Goal: Task Accomplishment & Management: Complete application form

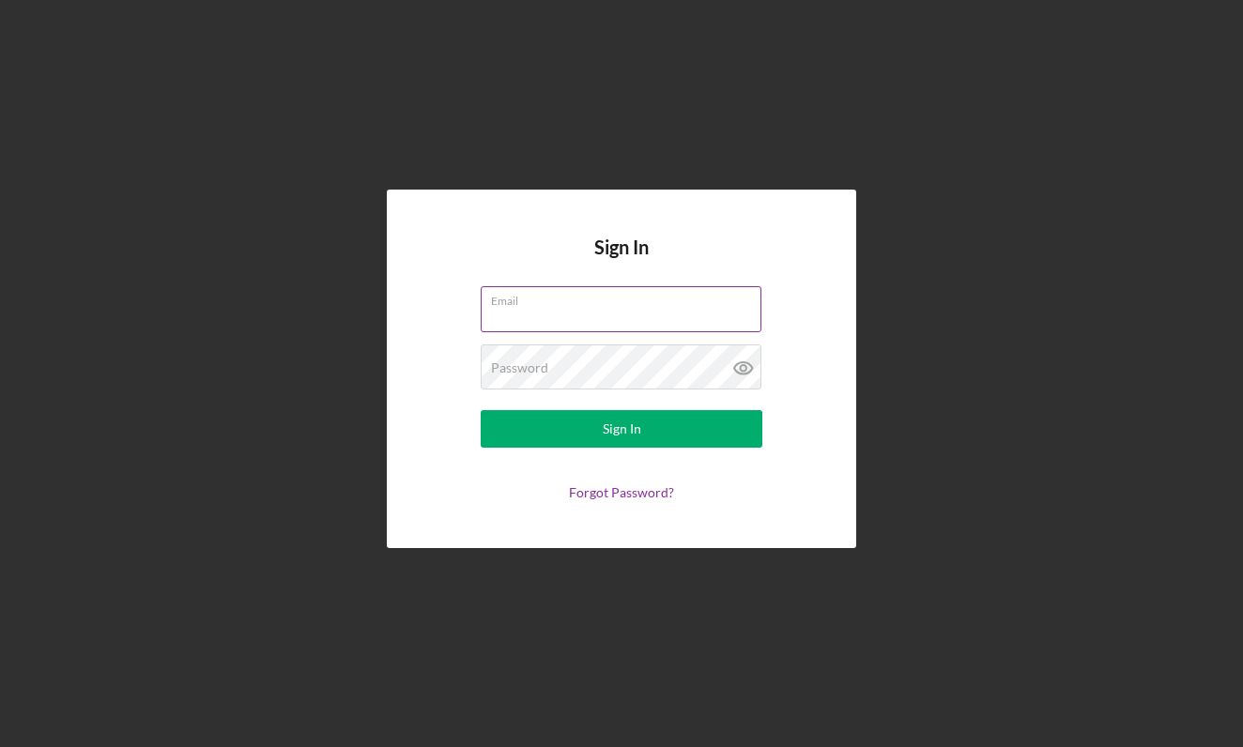
click at [539, 312] on input "Email" at bounding box center [621, 308] width 281 height 45
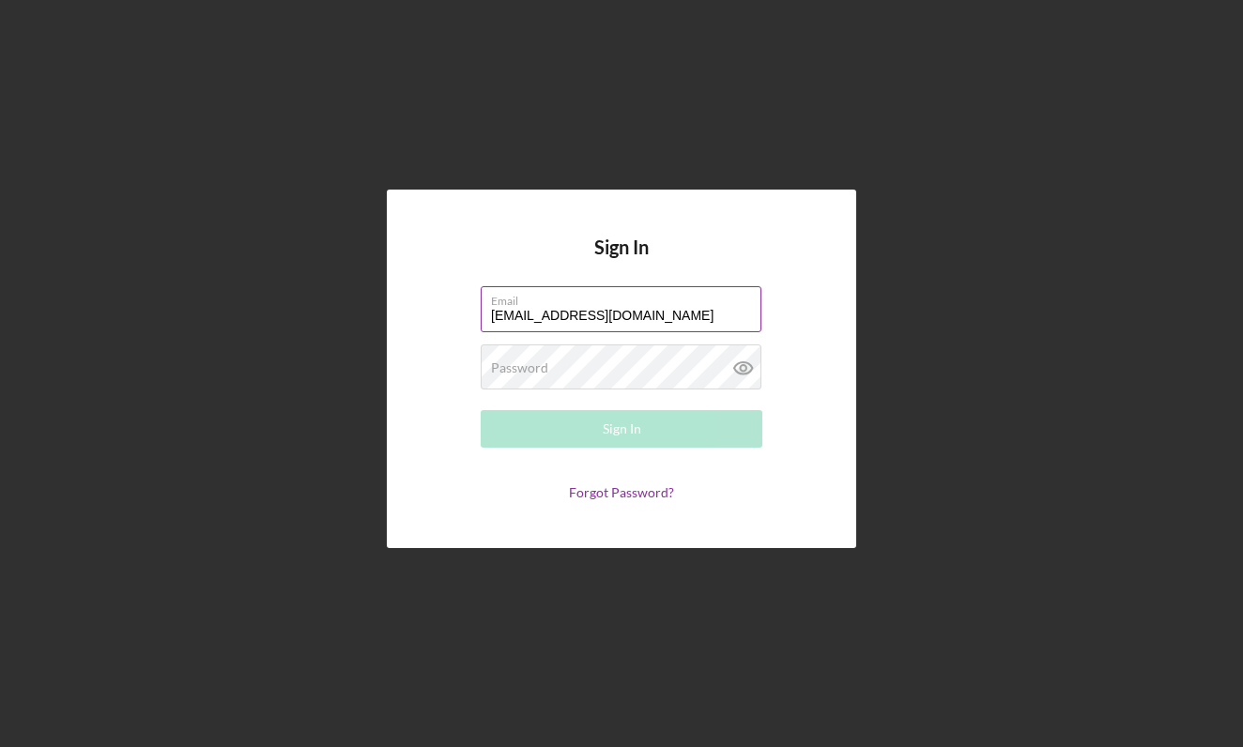
type input "[EMAIL_ADDRESS][DOMAIN_NAME]"
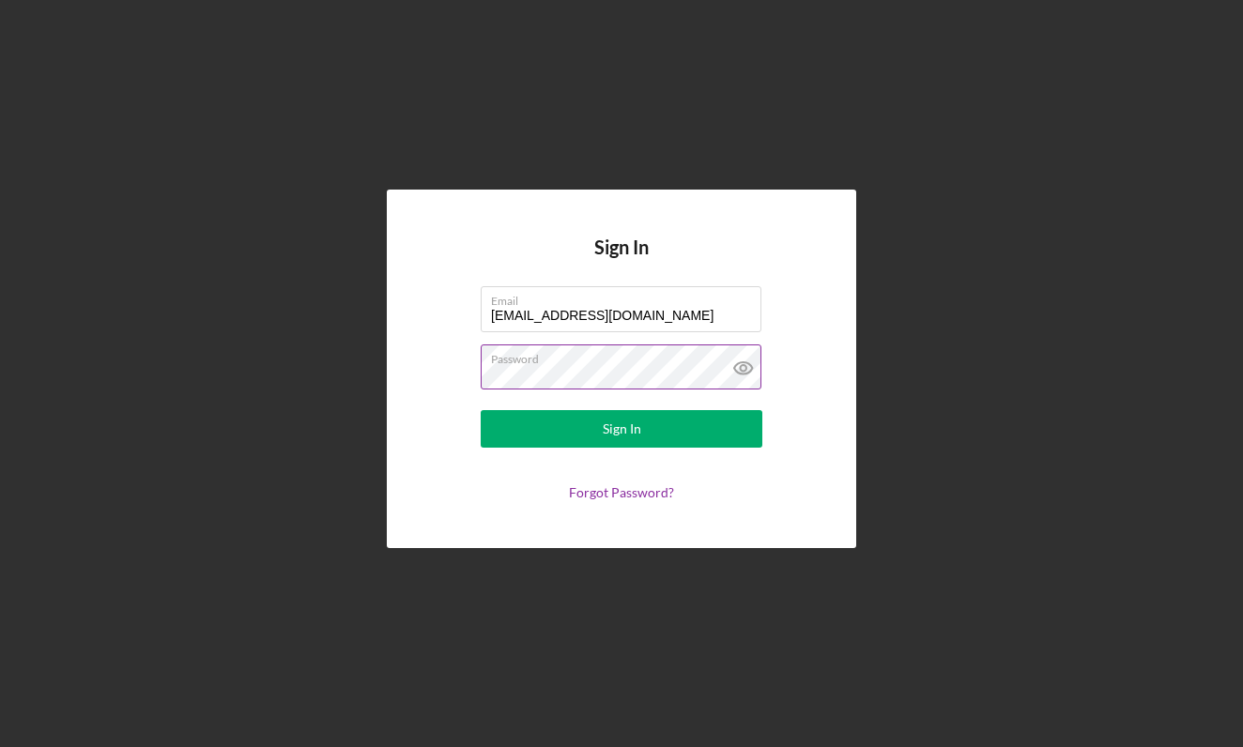
click at [748, 370] on icon at bounding box center [743, 367] width 47 height 47
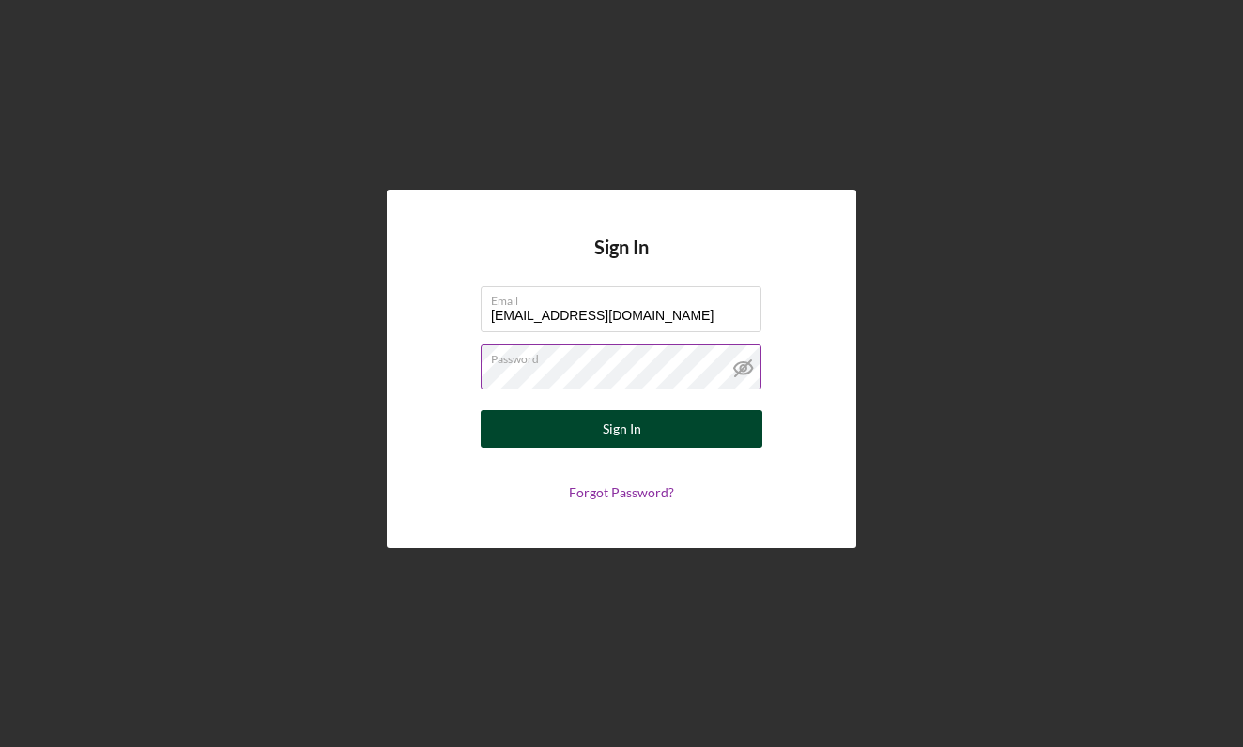
click at [632, 428] on div "Sign In" at bounding box center [622, 429] width 38 height 38
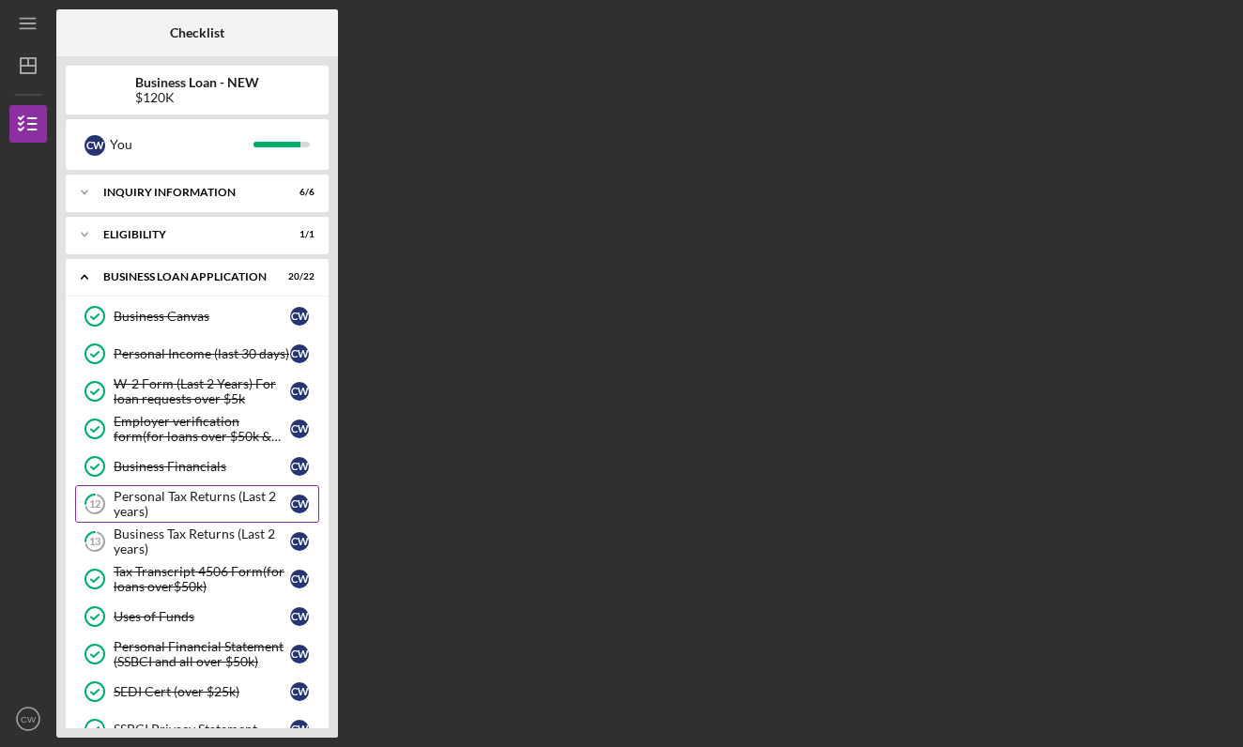
click at [191, 505] on div "Personal Tax Returns (Last 2 years)" at bounding box center [202, 504] width 176 height 30
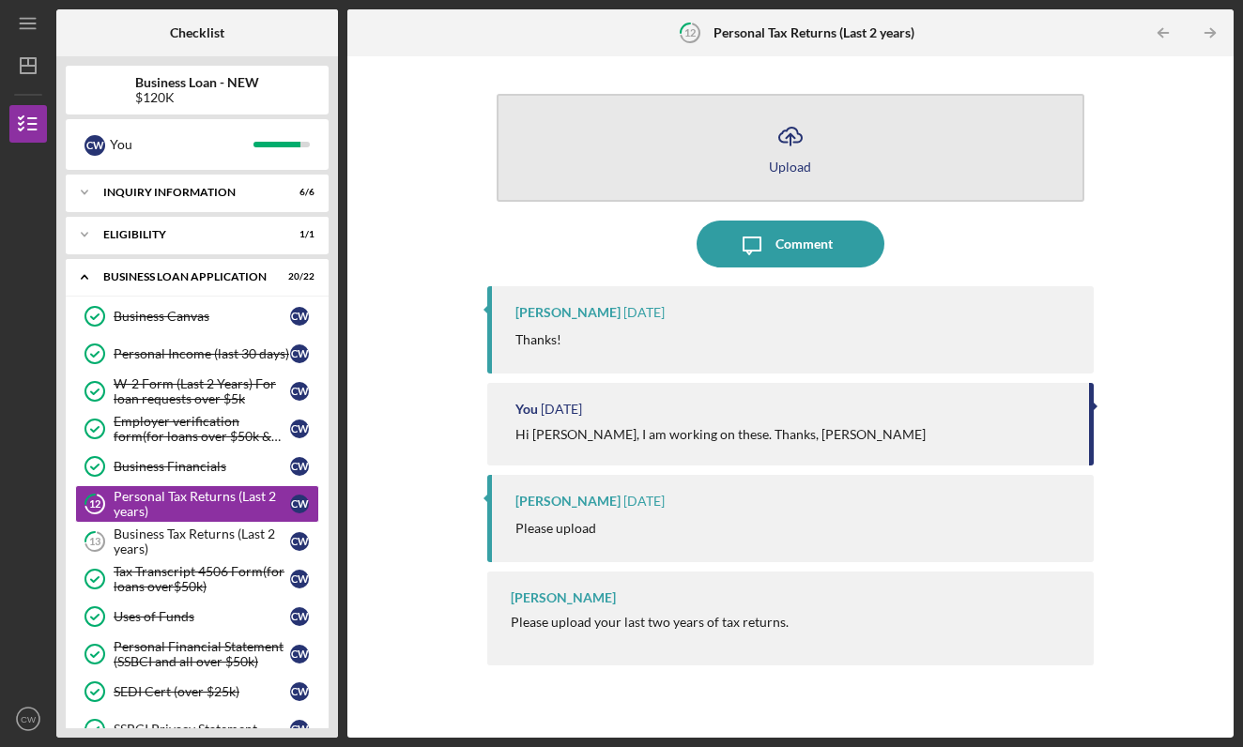
click at [771, 166] on div "Upload" at bounding box center [790, 167] width 42 height 14
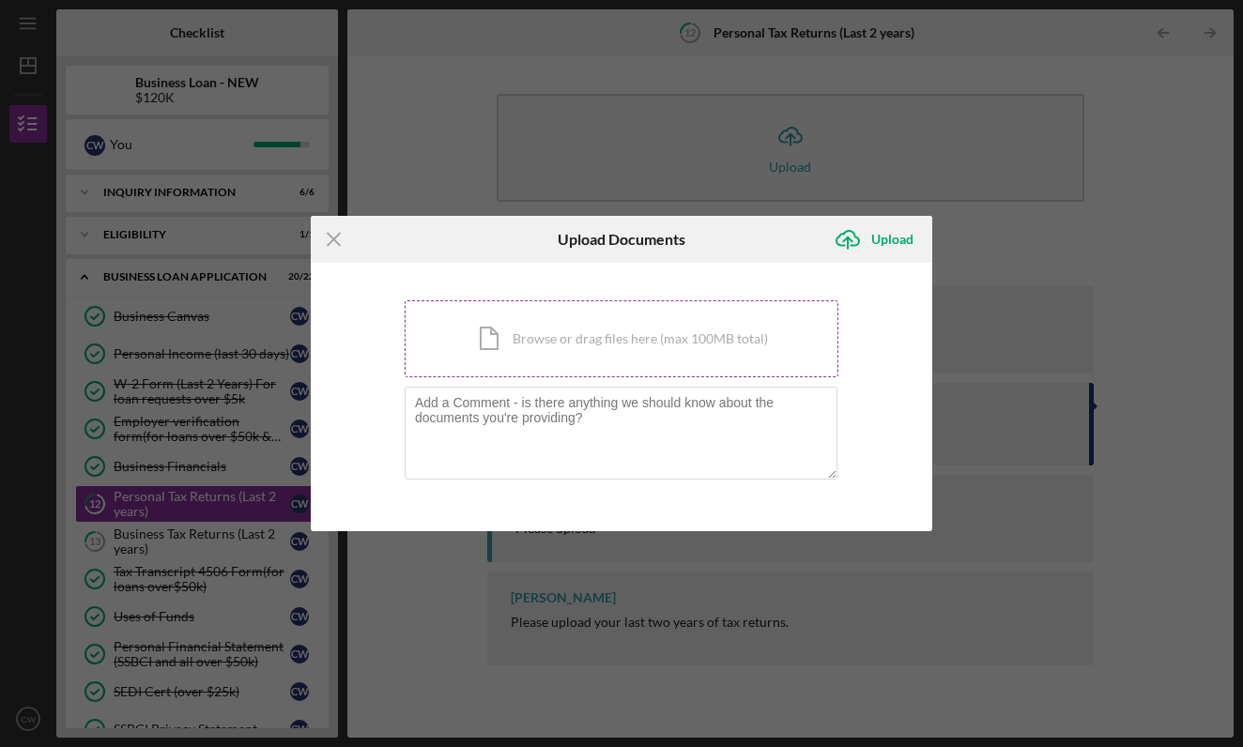
click at [527, 345] on div "Icon/Document Browse or drag files here (max 100MB total) Tap to choose files o…" at bounding box center [622, 338] width 434 height 77
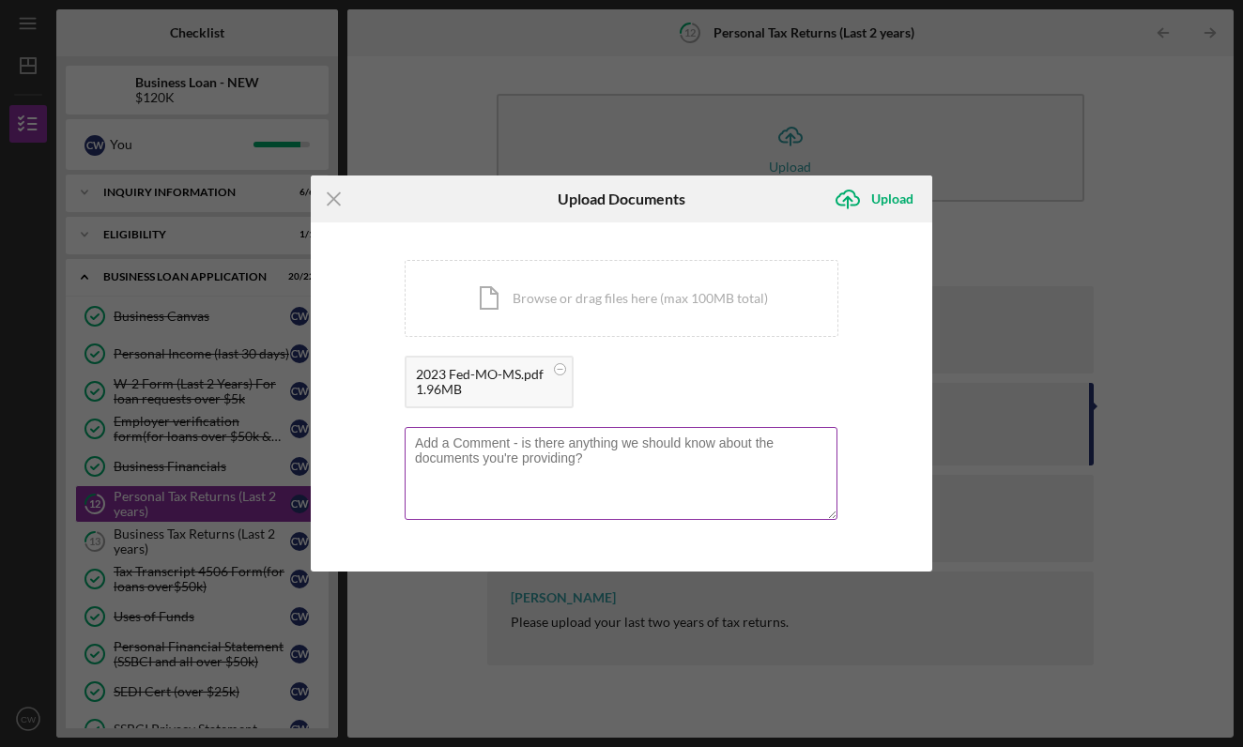
click at [551, 460] on textarea at bounding box center [621, 473] width 433 height 92
click at [671, 451] on textarea "I am uploading 2023 Federal, [US_STATE][GEOGRAPHIC_DATA], [US_STATE] tax return…" at bounding box center [621, 473] width 433 height 92
drag, startPoint x: 592, startPoint y: 441, endPoint x: 805, endPoint y: 451, distance: 213.3
click at [805, 451] on textarea "I am uploading 2023 Federal, [US_STATE][GEOGRAPHIC_DATA], [US_STATE] tax return…" at bounding box center [621, 473] width 433 height 92
type textarea "I am uploading 2023 Federal and State Tax Returns."
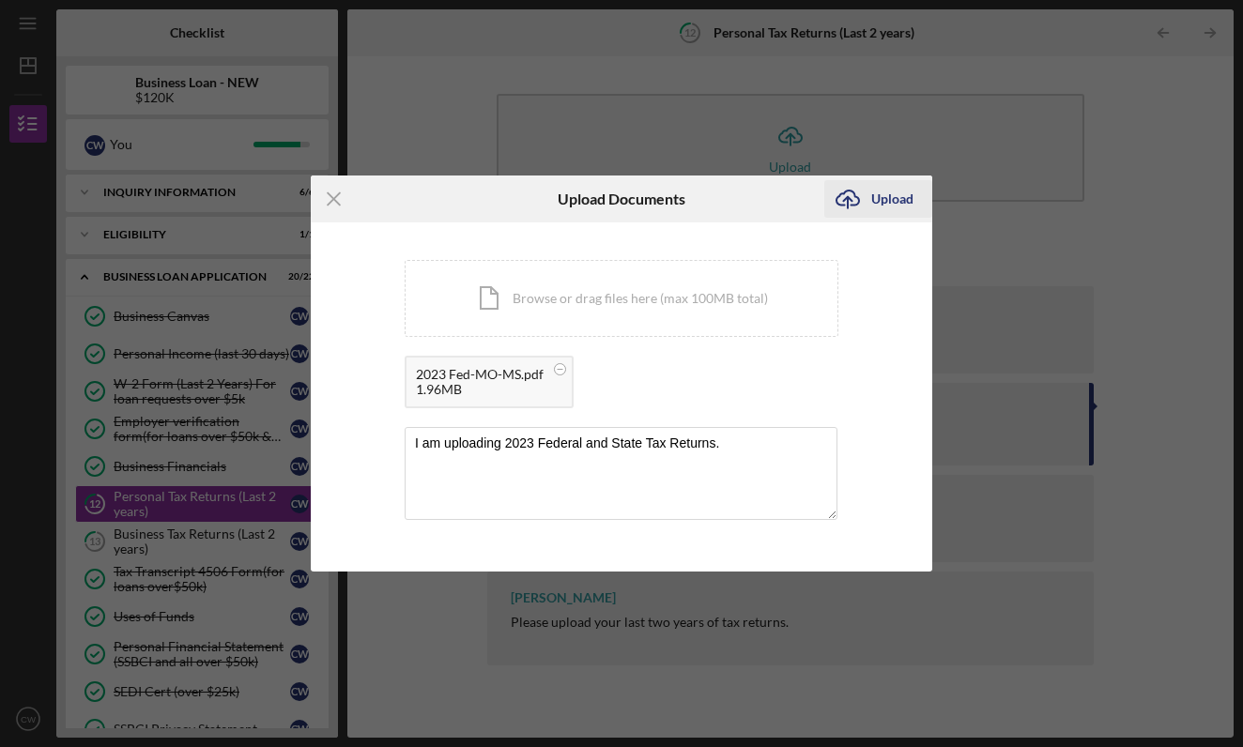
click at [867, 207] on icon "Icon/Upload" at bounding box center [847, 199] width 47 height 47
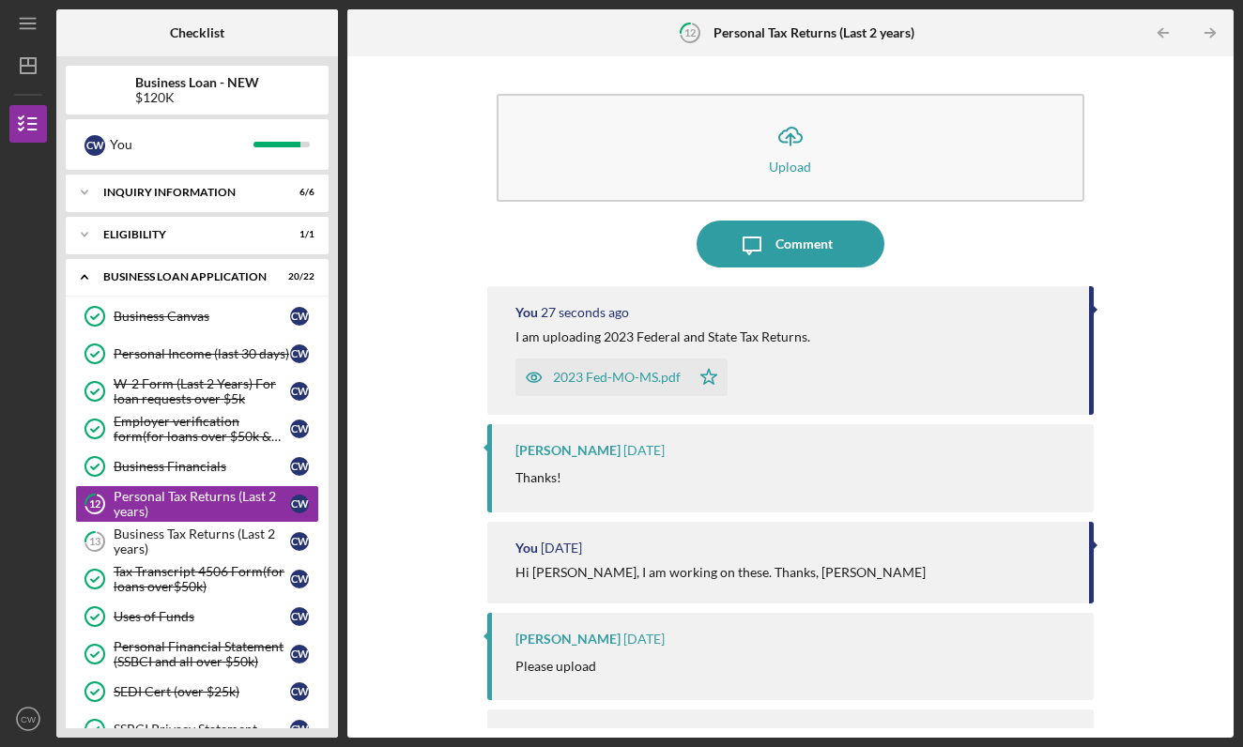
click at [610, 375] on div "2023 Fed-MO-MS.pdf" at bounding box center [617, 377] width 128 height 15
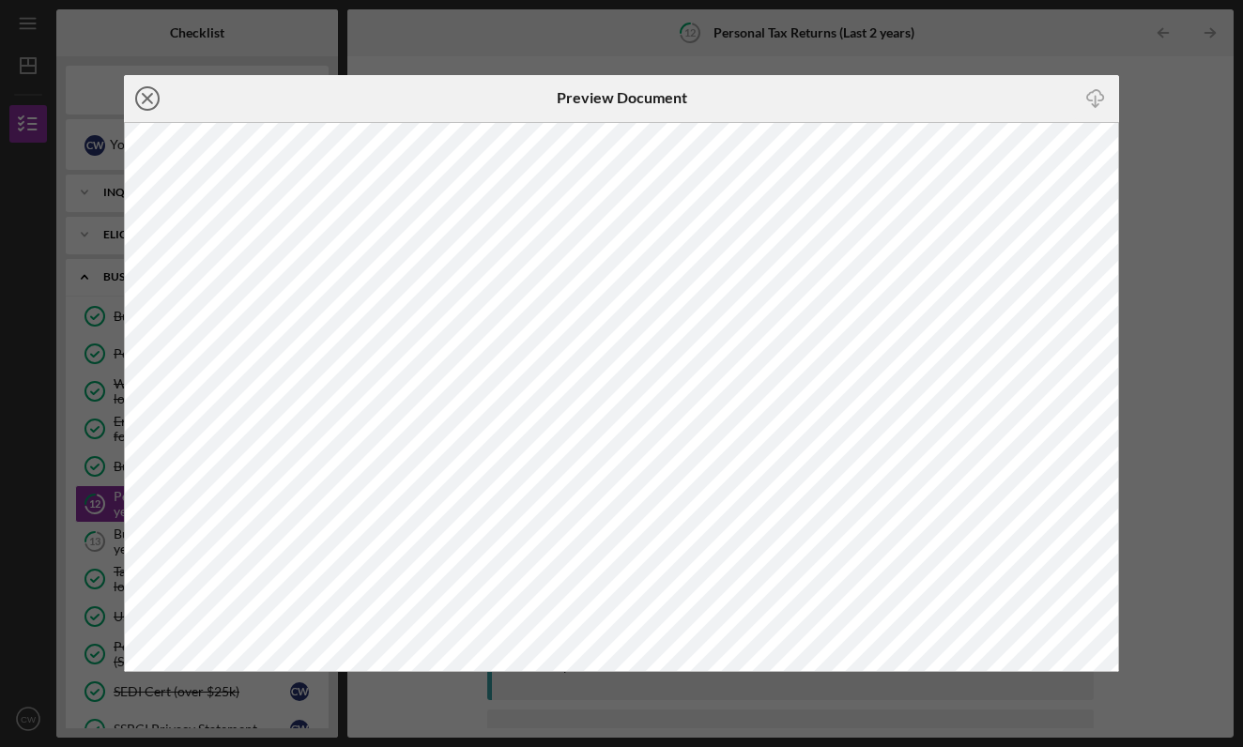
click at [148, 104] on icon "Icon/Close" at bounding box center [147, 98] width 47 height 47
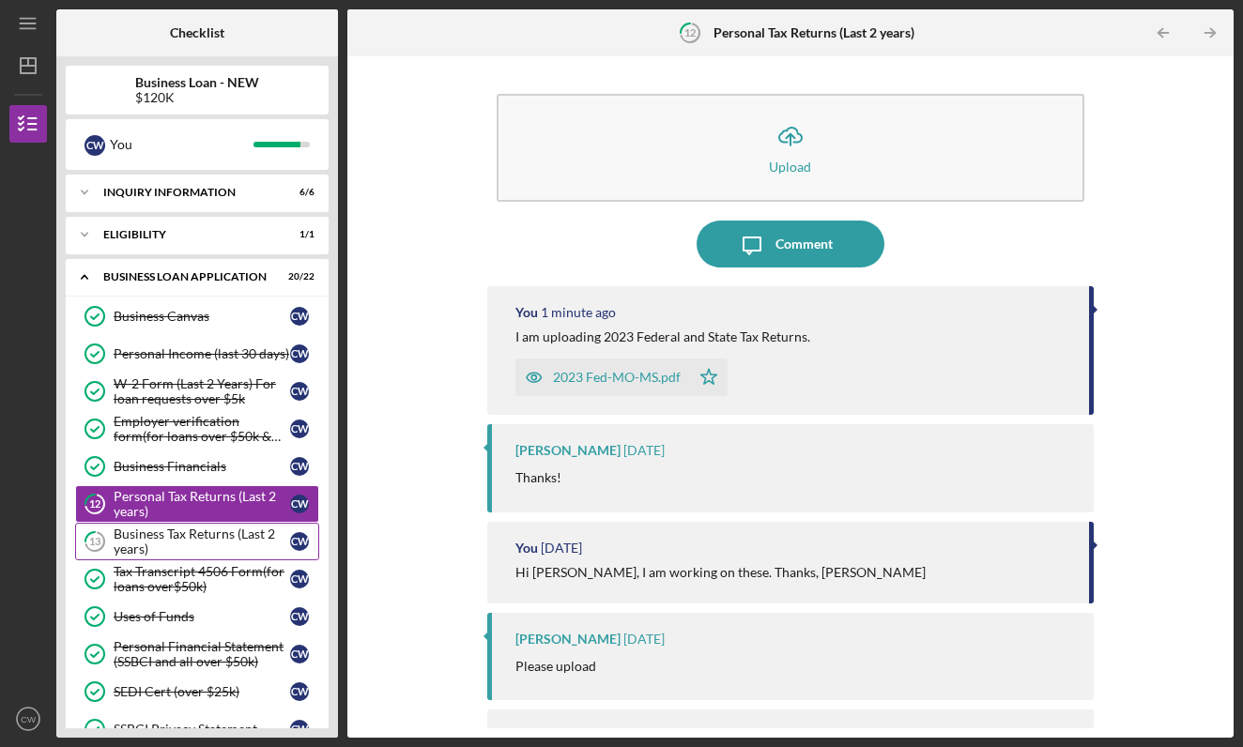
click at [190, 541] on div "Business Tax Returns (Last 2 years)" at bounding box center [202, 542] width 176 height 30
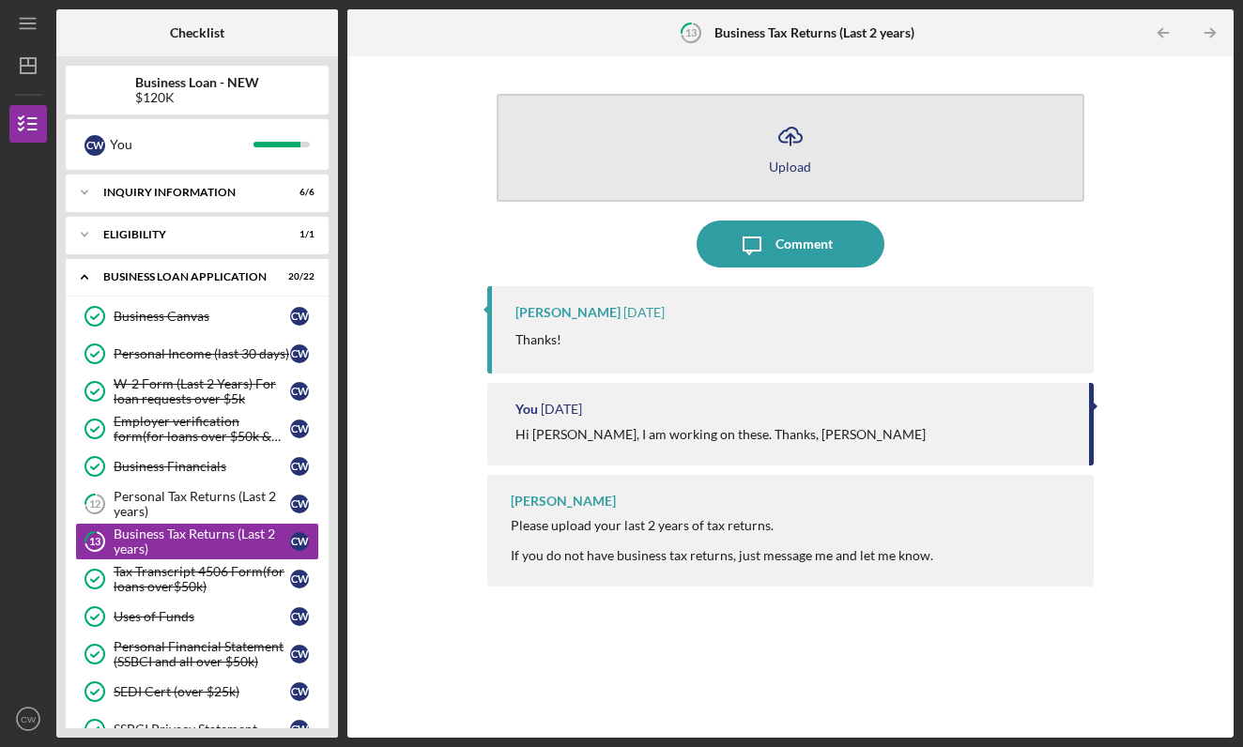
click at [787, 142] on icon "button" at bounding box center [790, 135] width 23 height 14
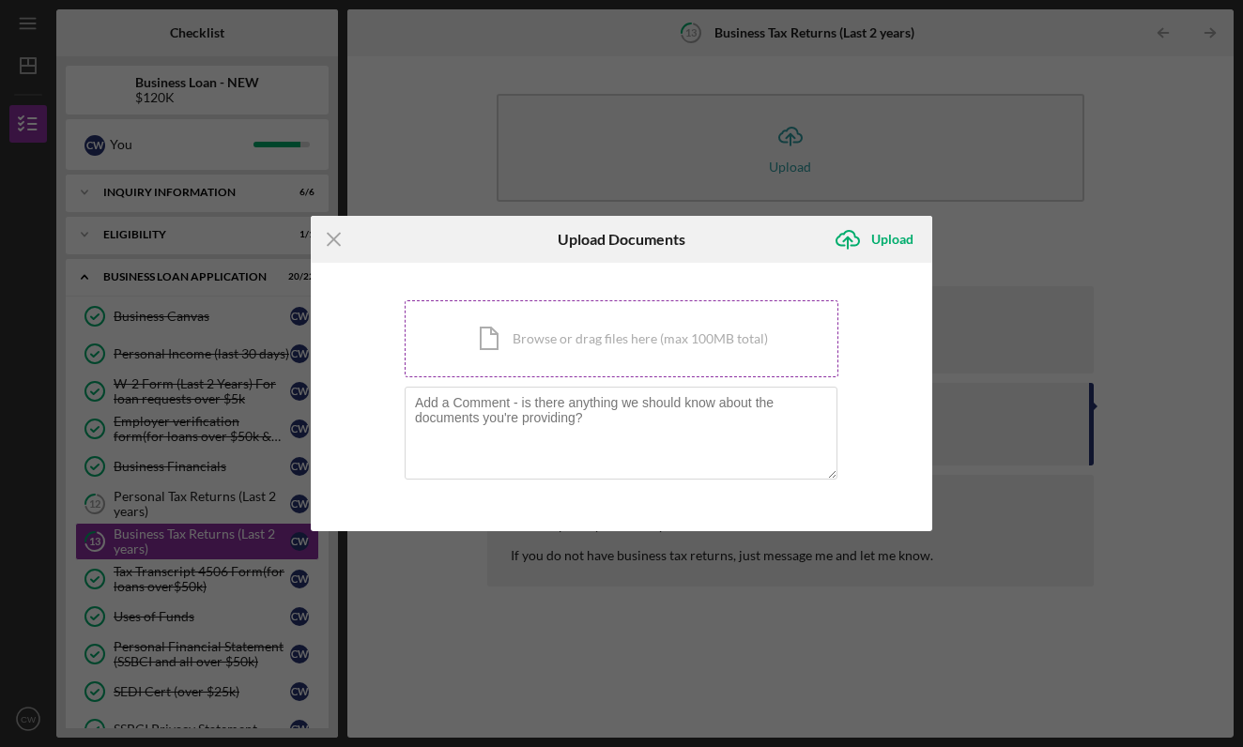
click at [529, 337] on div "Icon/Document Browse or drag files here (max 100MB total) Tap to choose files o…" at bounding box center [622, 338] width 434 height 77
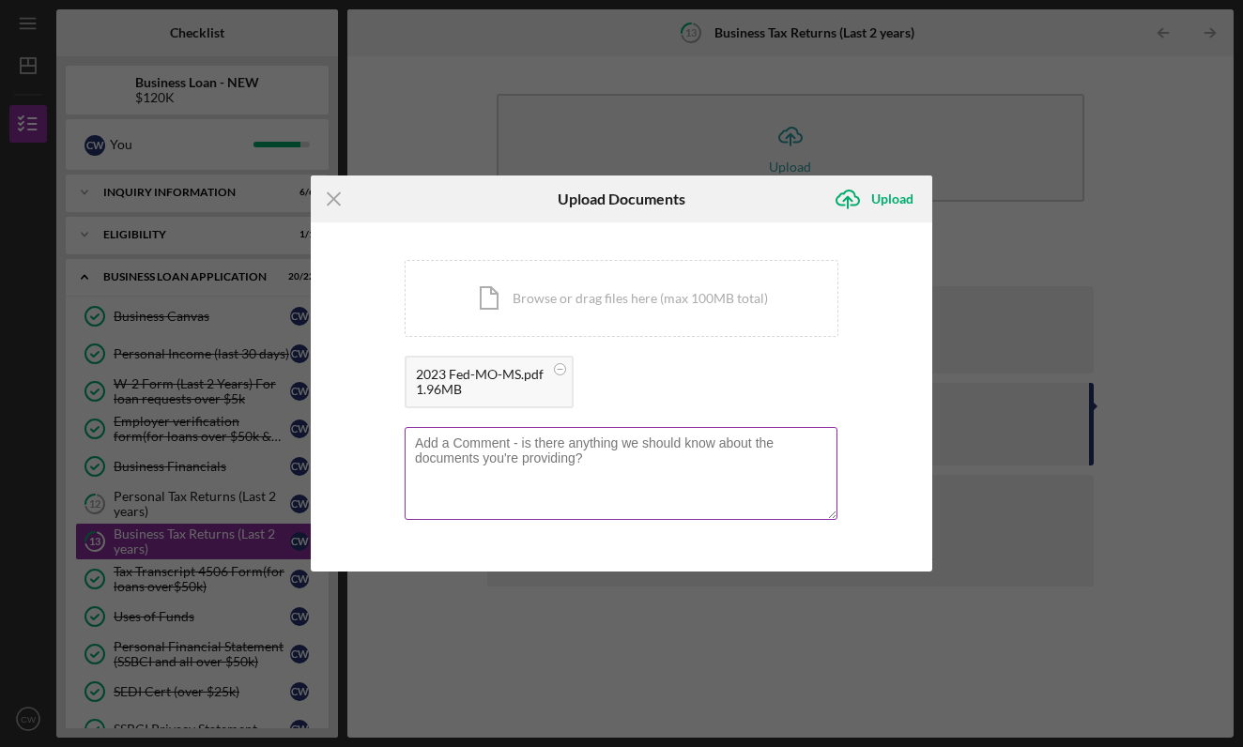
click at [509, 442] on textarea at bounding box center [621, 473] width 433 height 92
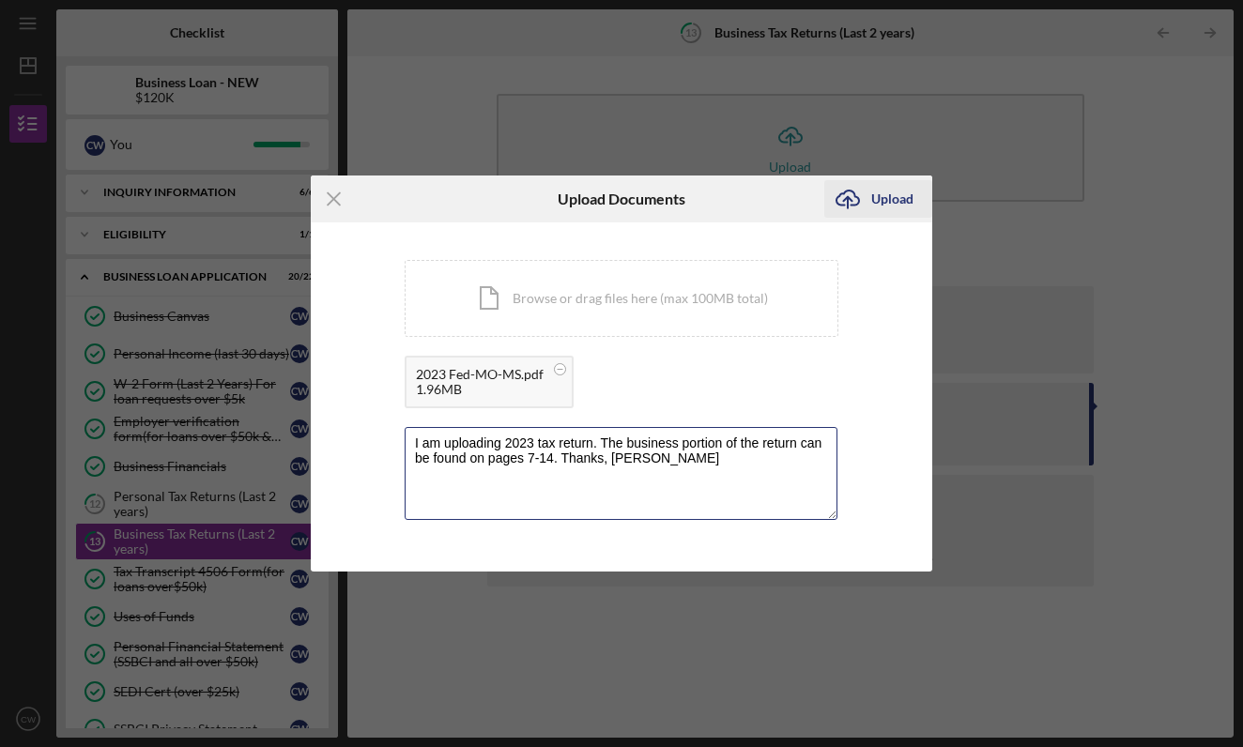
type textarea "I am uploading 2023 tax return. The business portion of the return can be found…"
click at [894, 207] on div "Upload" at bounding box center [892, 199] width 42 height 38
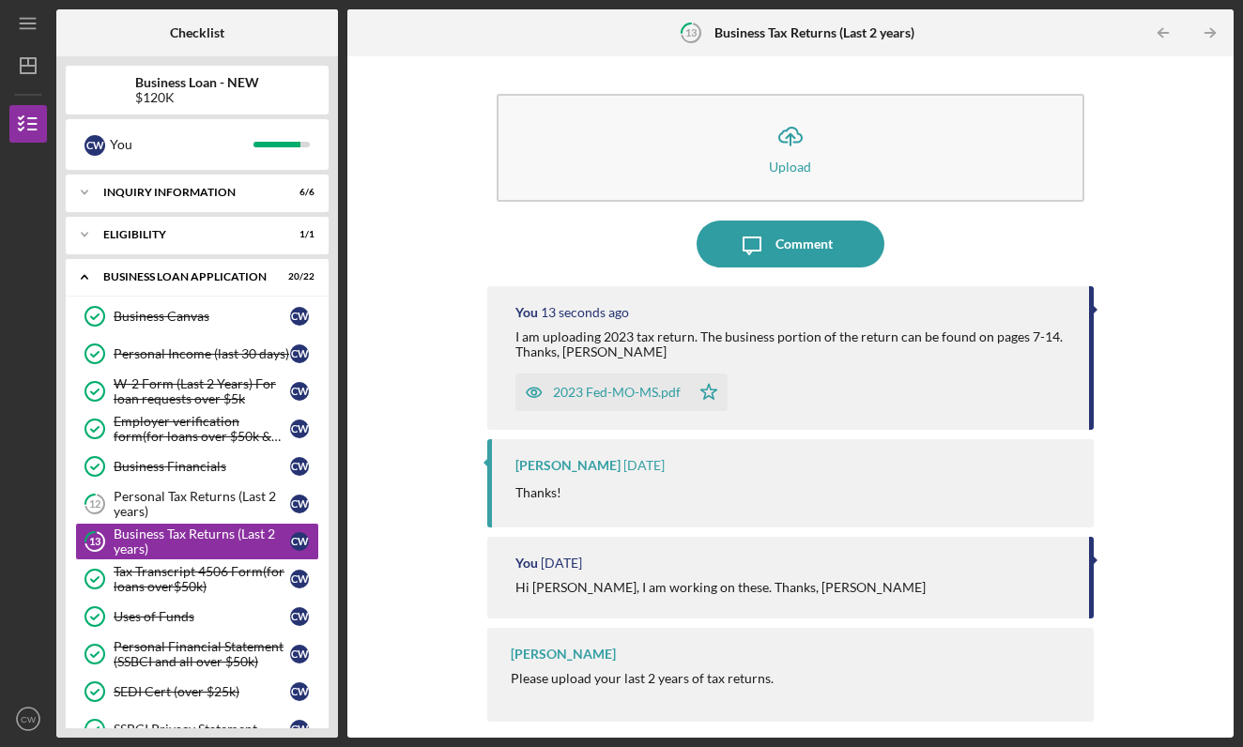
click at [337, 704] on div "Business Loan - NEW $120K C W You Icon/Expander INQUIRY INFORMATION 6 / 6 Icon/…" at bounding box center [197, 396] width 282 height 681
click at [179, 237] on div "ELIGIBILITY" at bounding box center [204, 234] width 202 height 11
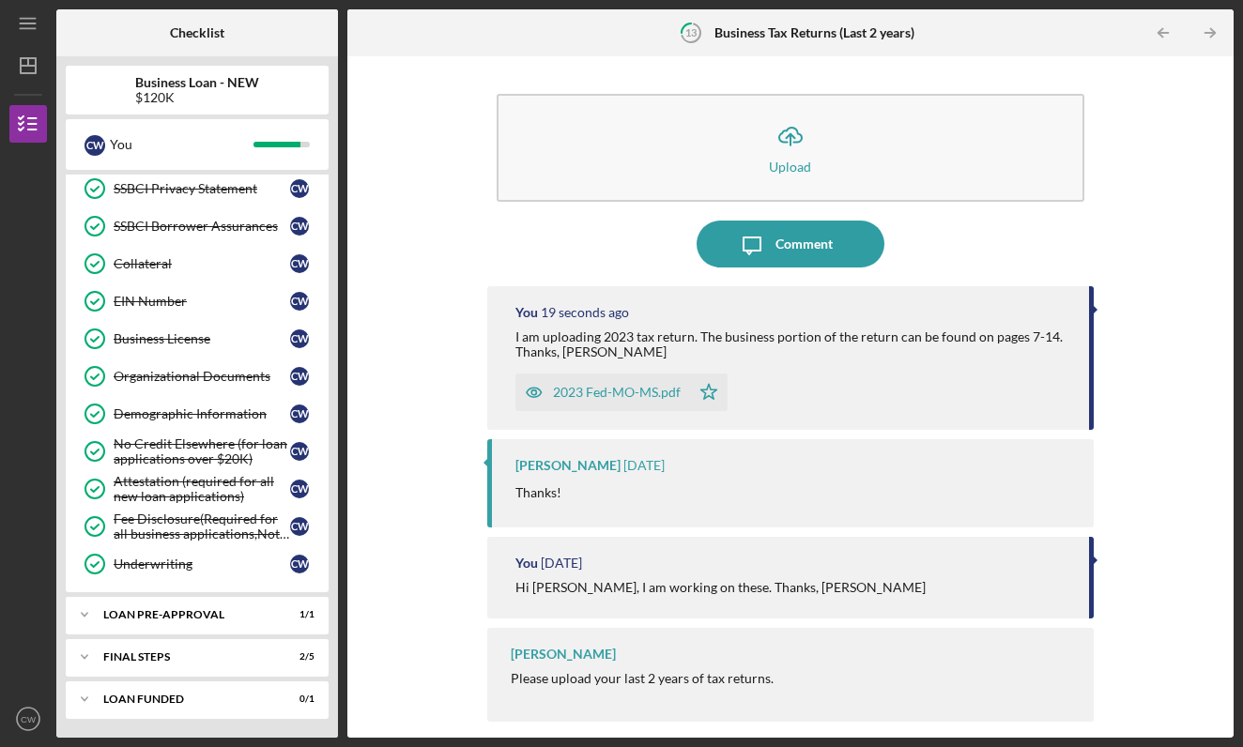
scroll to position [589, 0]
click at [185, 619] on div "LOAN PRE-APPROVAL" at bounding box center [204, 614] width 202 height 11
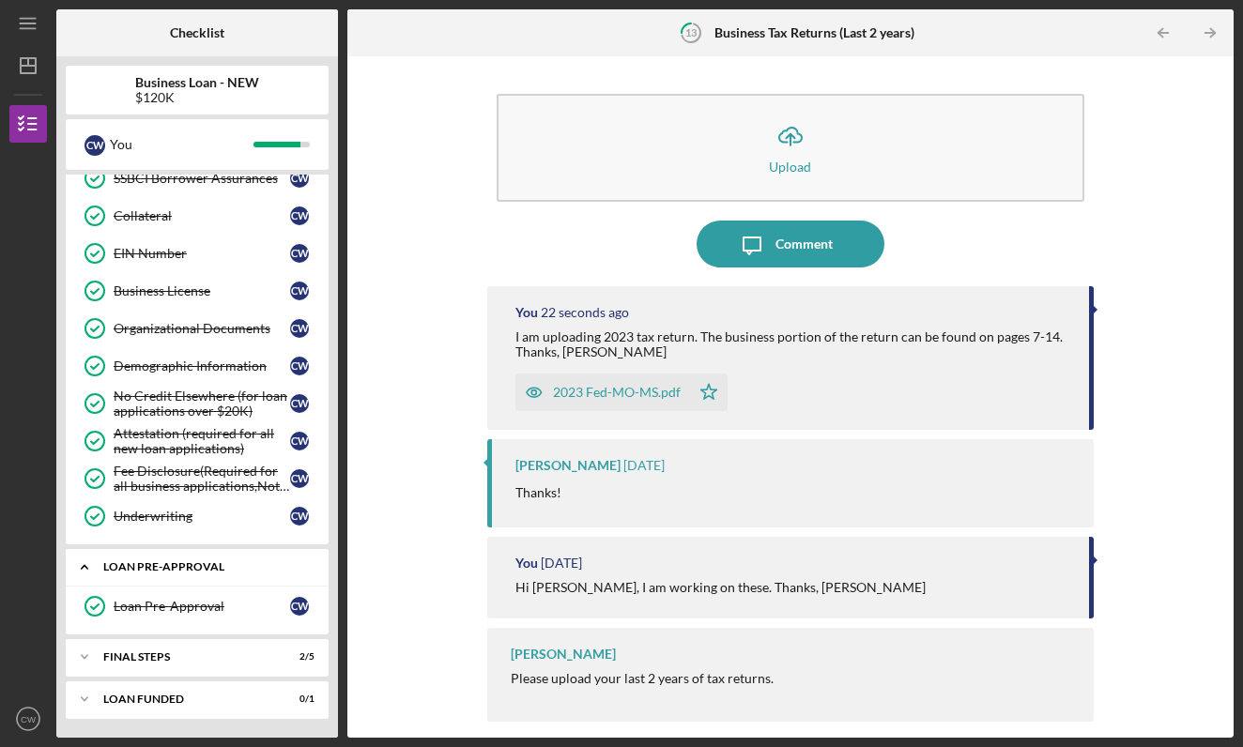
scroll to position [636, 0]
click at [125, 651] on div "Icon/Expander FINAL STEPS 2 / 5" at bounding box center [197, 657] width 263 height 38
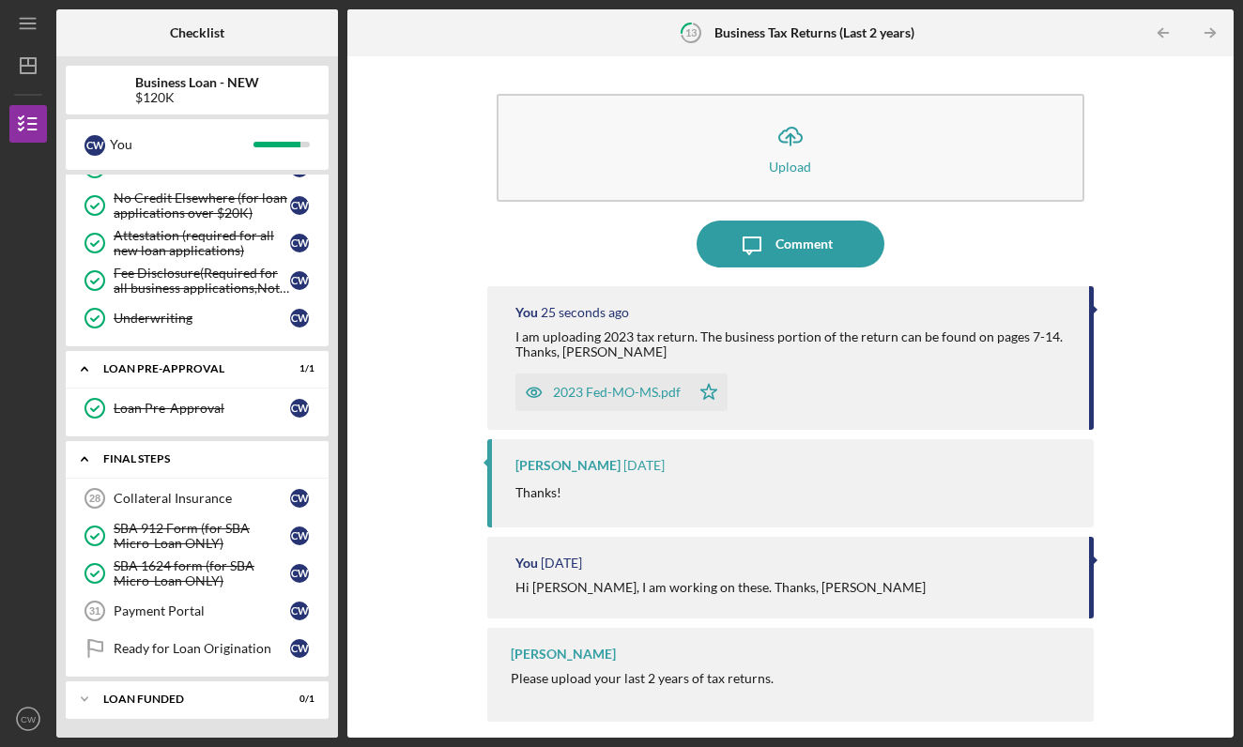
scroll to position [834, 0]
